Goal: Task Accomplishment & Management: Use online tool/utility

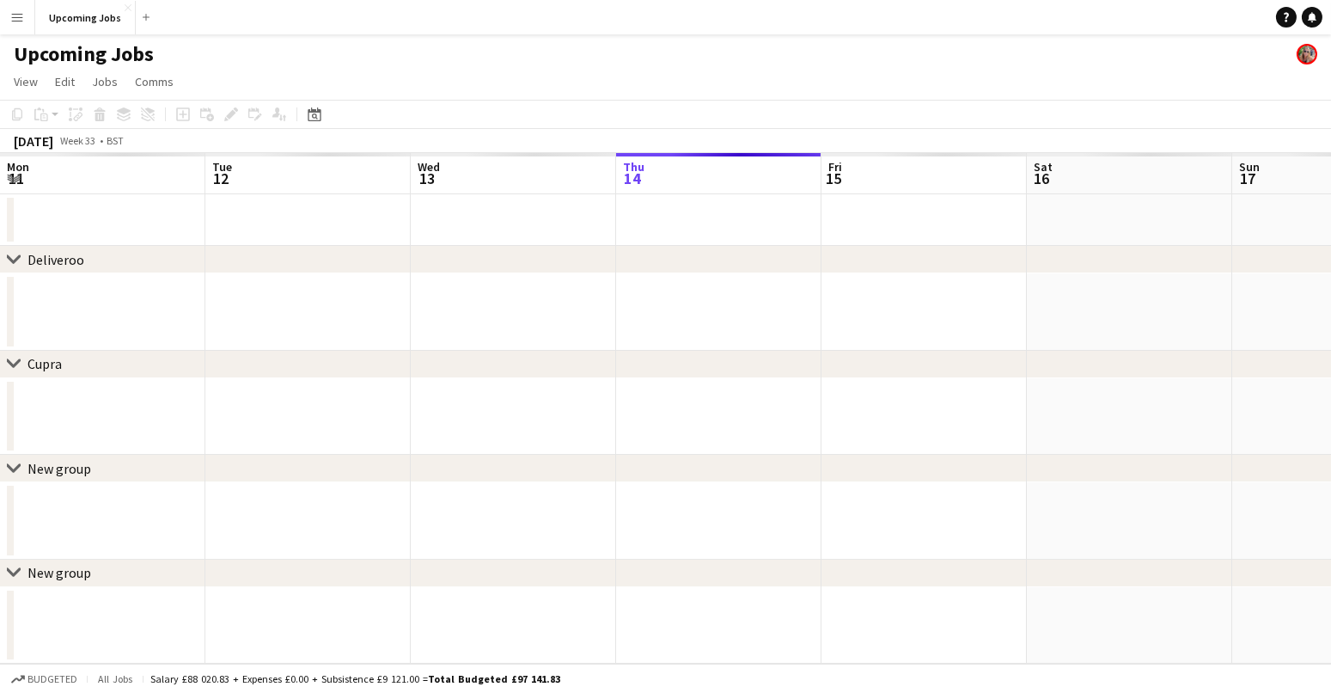
scroll to position [0, 410]
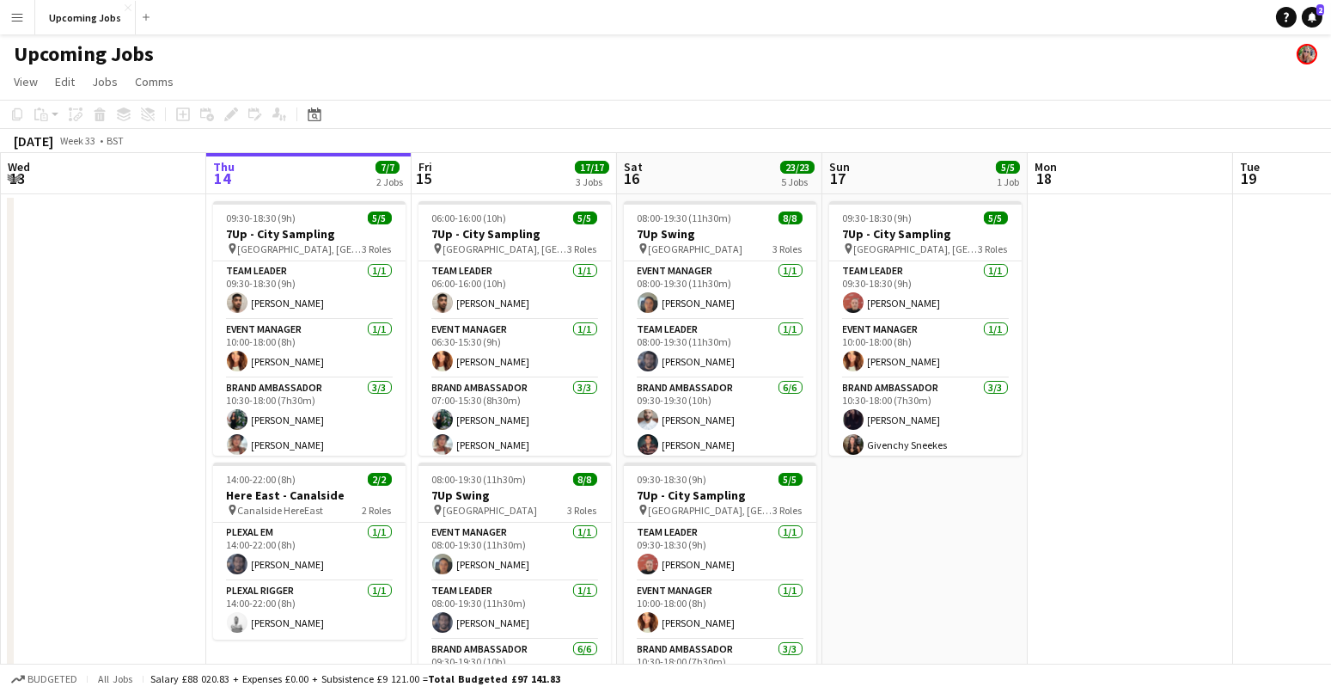
click at [22, 15] on app-icon "Menu" at bounding box center [17, 17] width 14 height 14
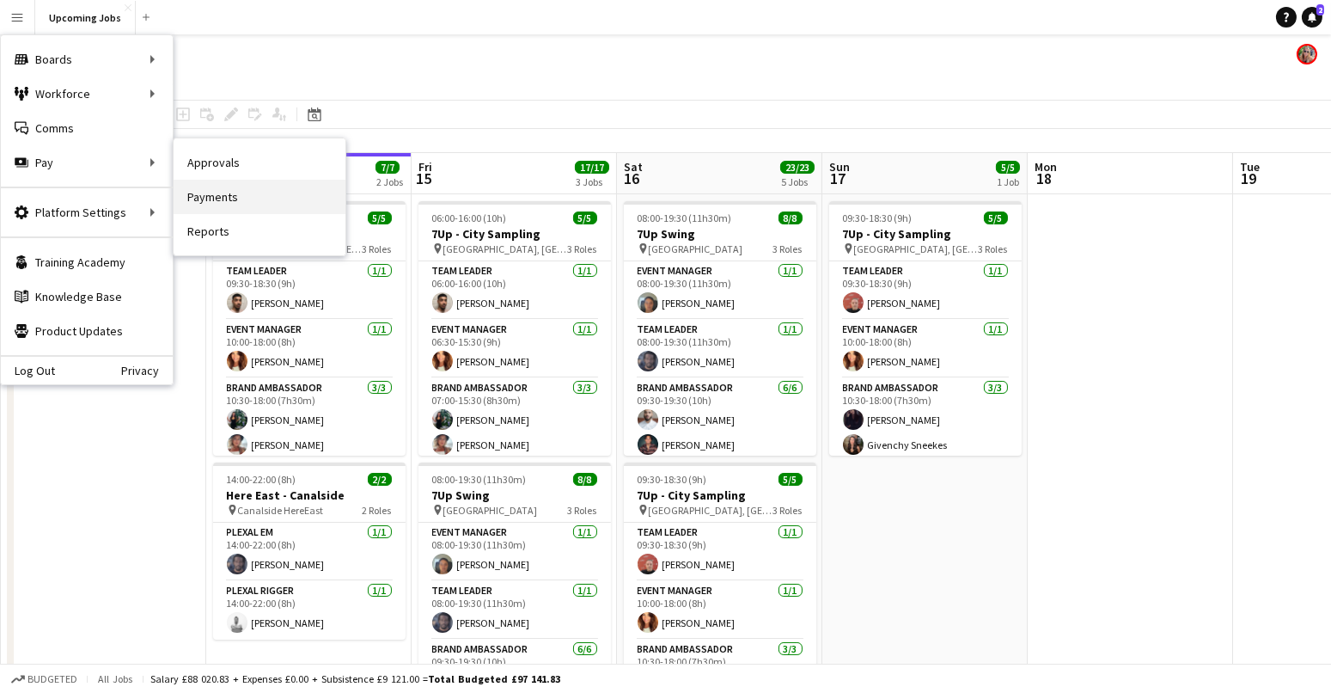
click at [205, 208] on link "Payments" at bounding box center [260, 197] width 172 height 34
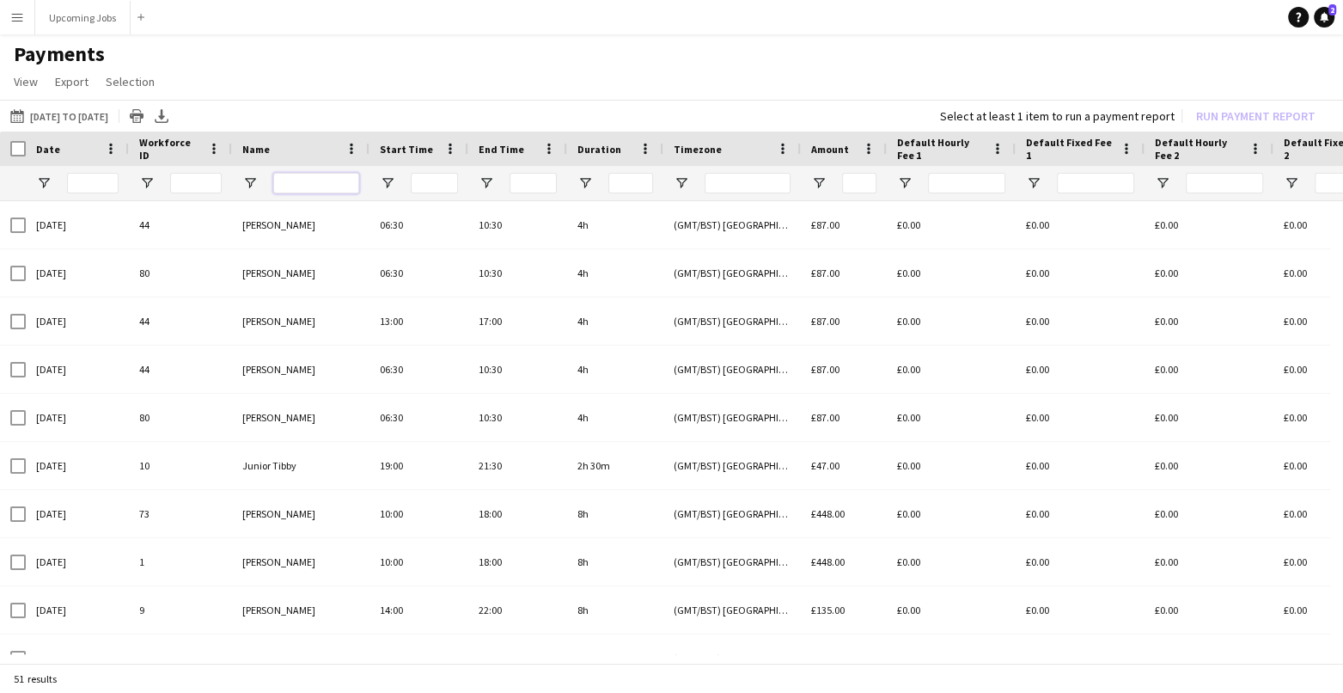
click at [302, 180] on input "Name Filter Input" at bounding box center [316, 183] width 86 height 21
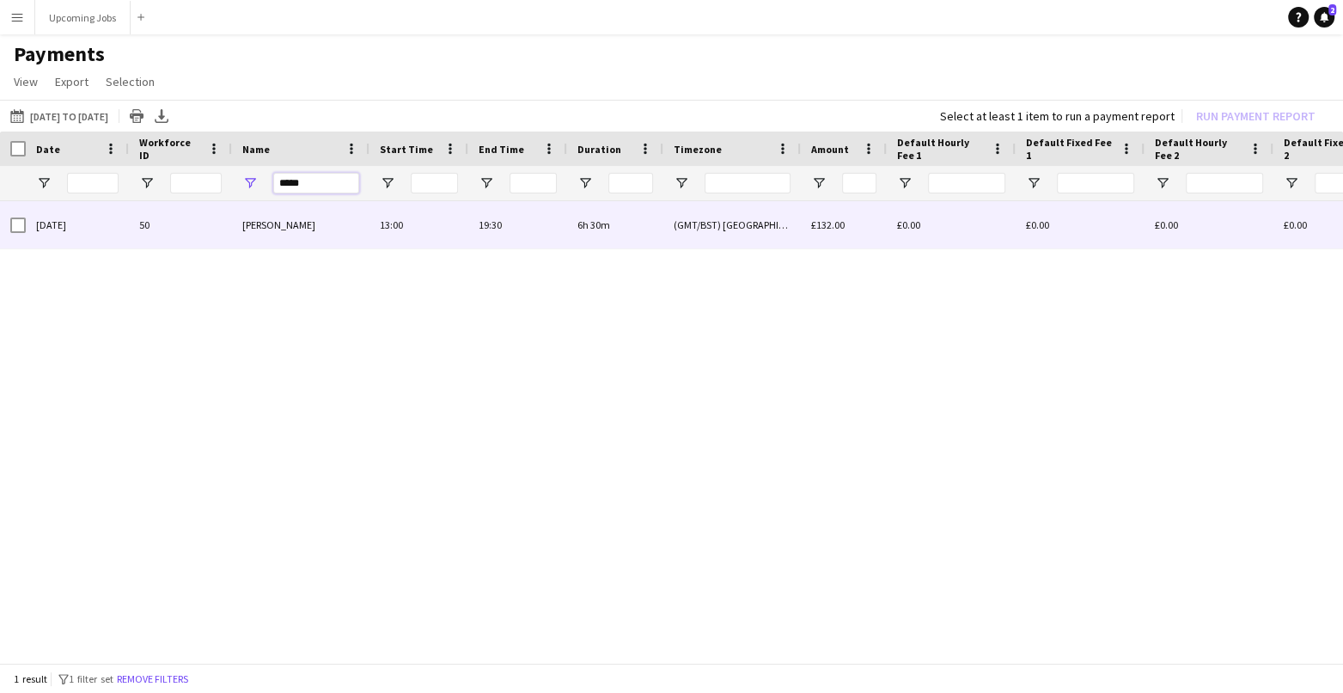
type input "*****"
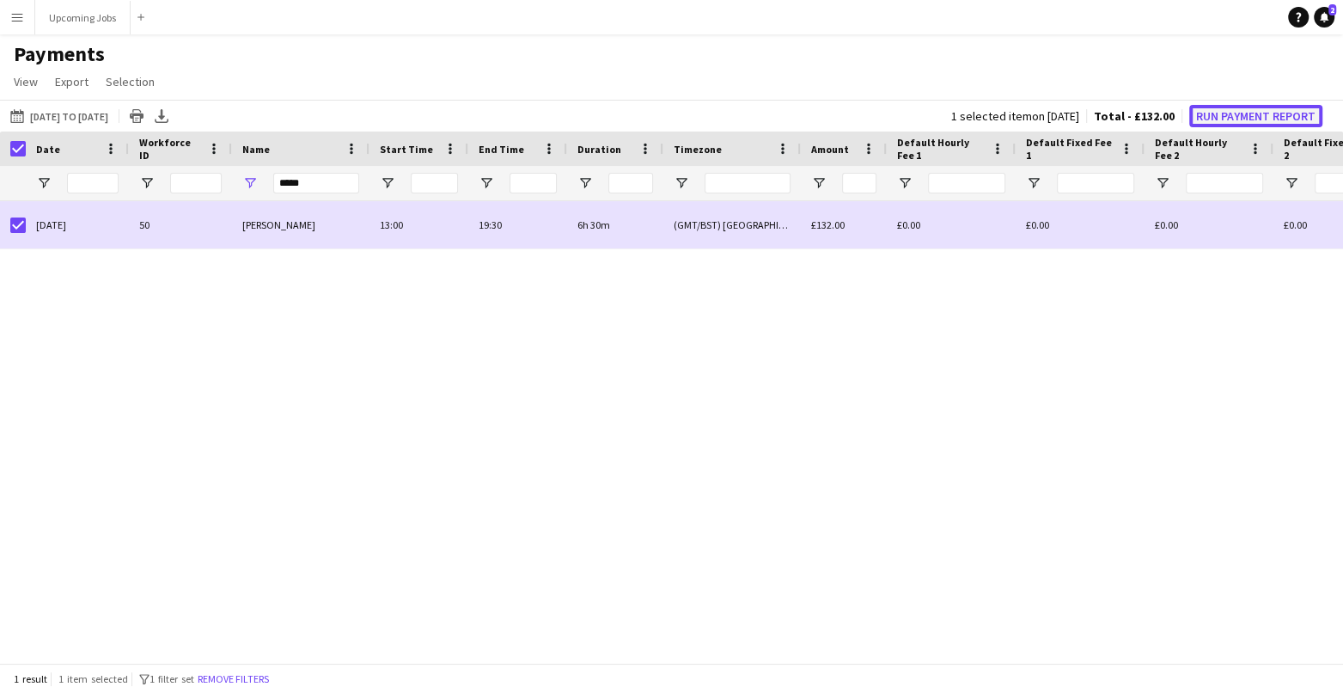
click at [1238, 117] on button "Run Payment Report" at bounding box center [1255, 116] width 133 height 22
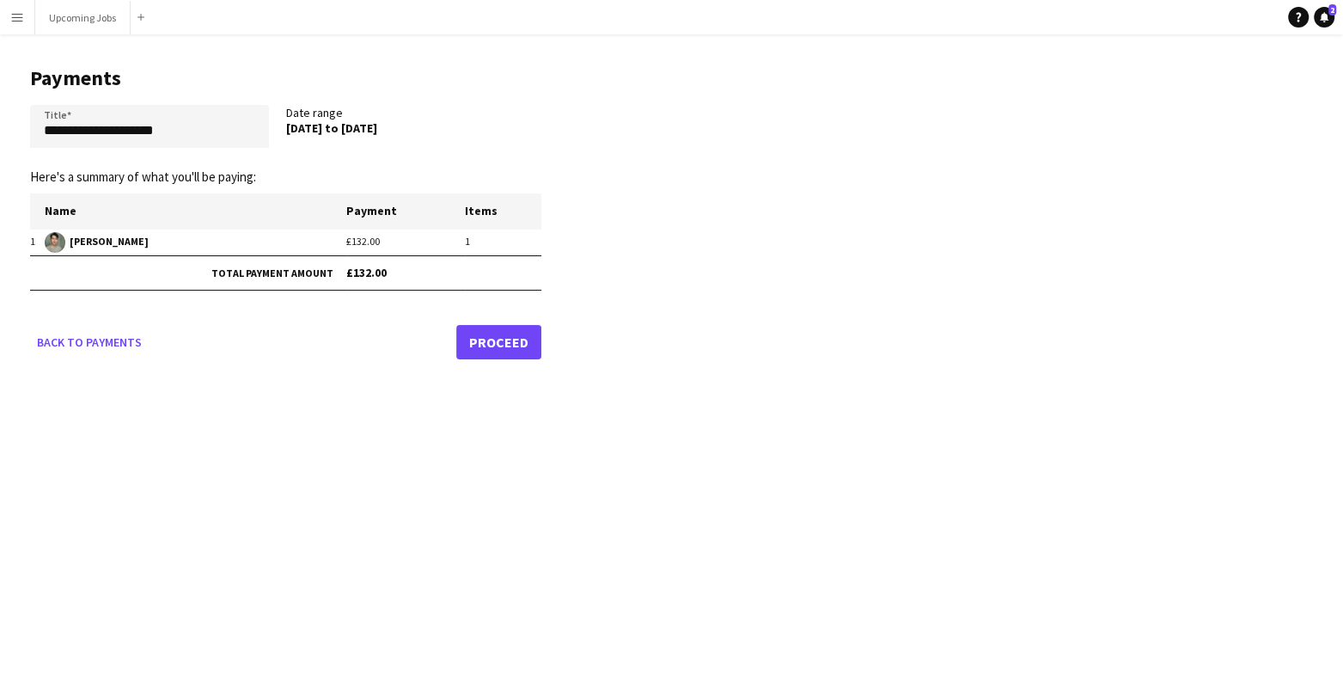
click at [507, 327] on link "Proceed" at bounding box center [498, 342] width 85 height 34
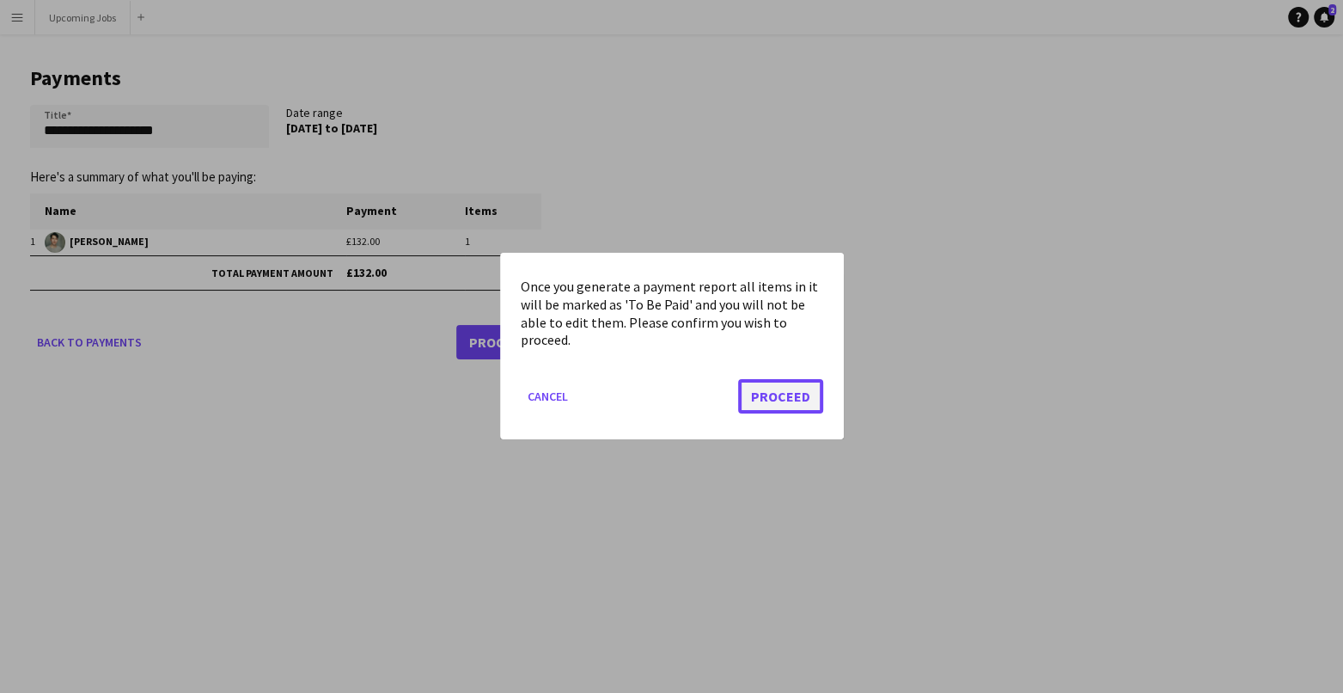
click at [772, 380] on button "Proceed" at bounding box center [780, 397] width 85 height 34
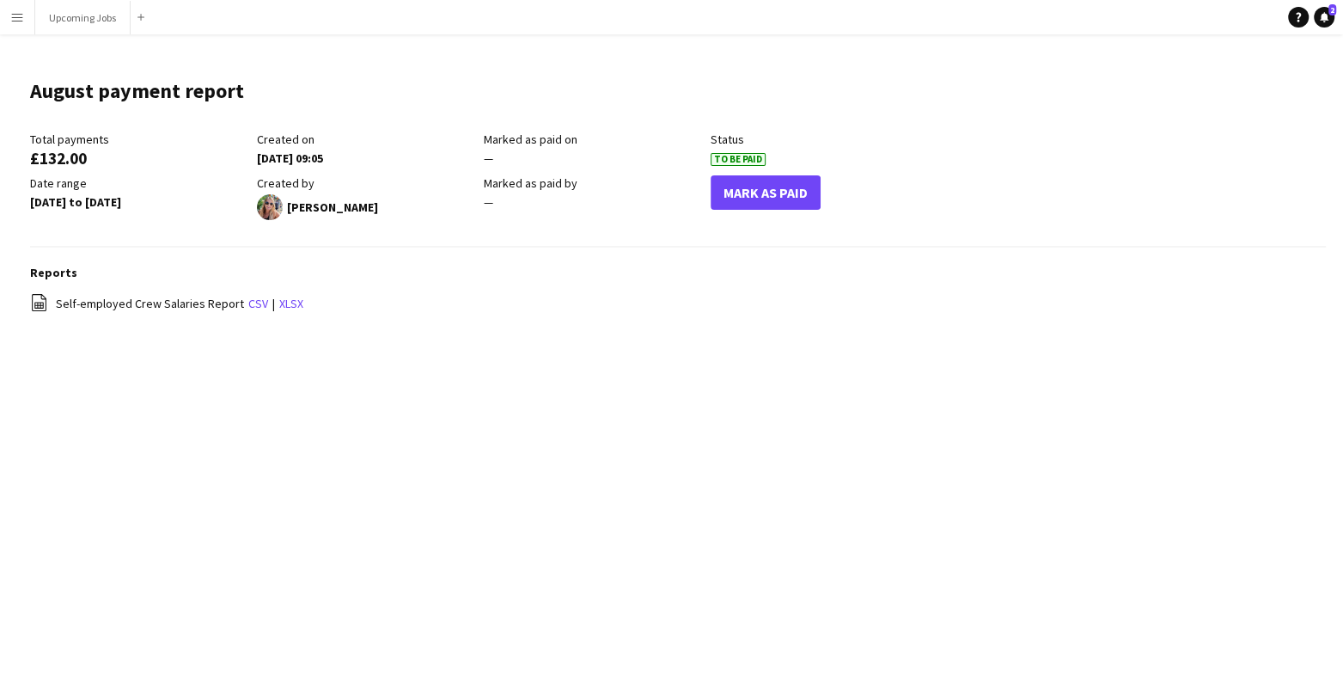
click at [781, 208] on div "Mark As Paid" at bounding box center [824, 197] width 227 height 45
click at [772, 203] on button "Mark As Paid" at bounding box center [766, 192] width 110 height 34
